Goal: Task Accomplishment & Management: Use online tool/utility

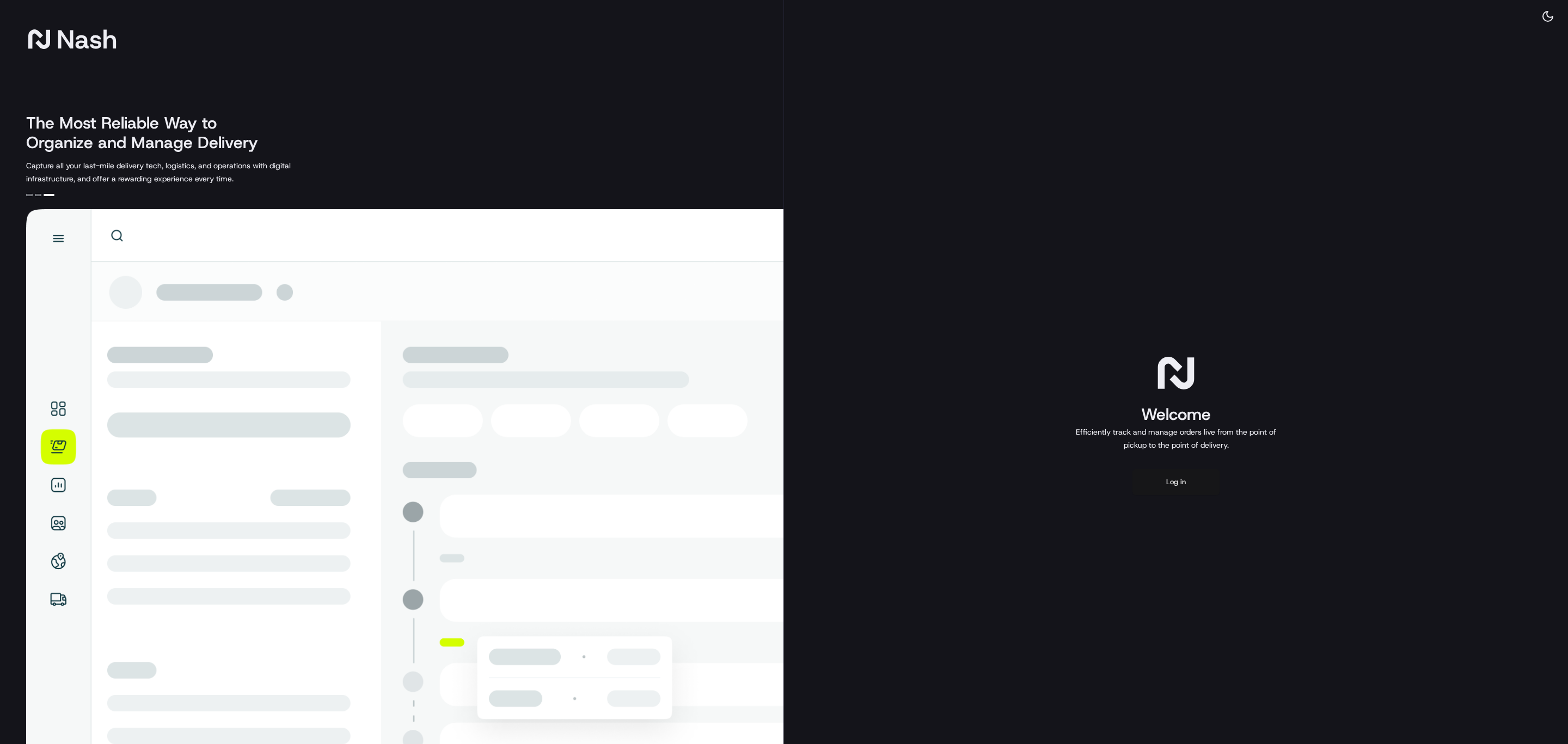
click at [1166, 482] on button "Log in" at bounding box center [1175, 482] width 87 height 26
